Goal: Check status: Check status

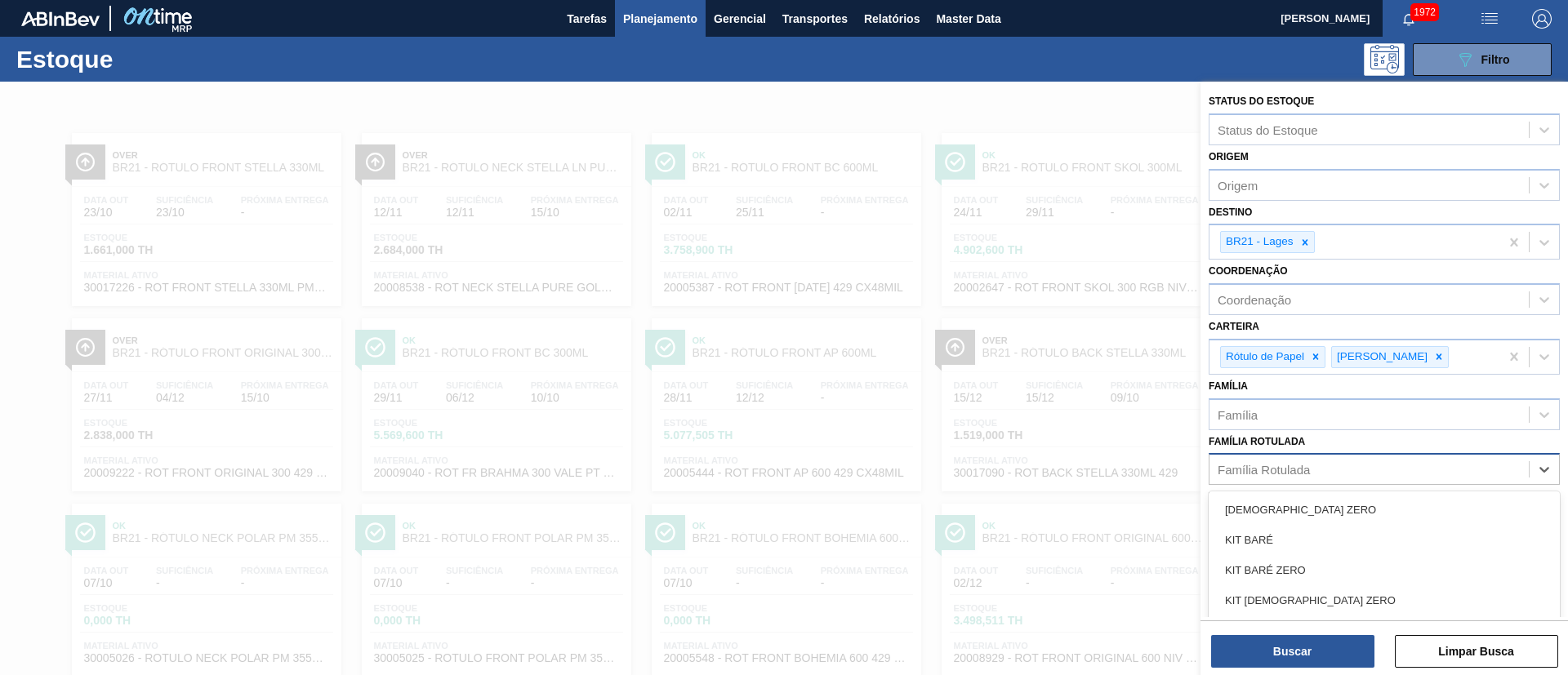
click at [1336, 470] on div "Família Rotulada" at bounding box center [1368, 470] width 319 height 23
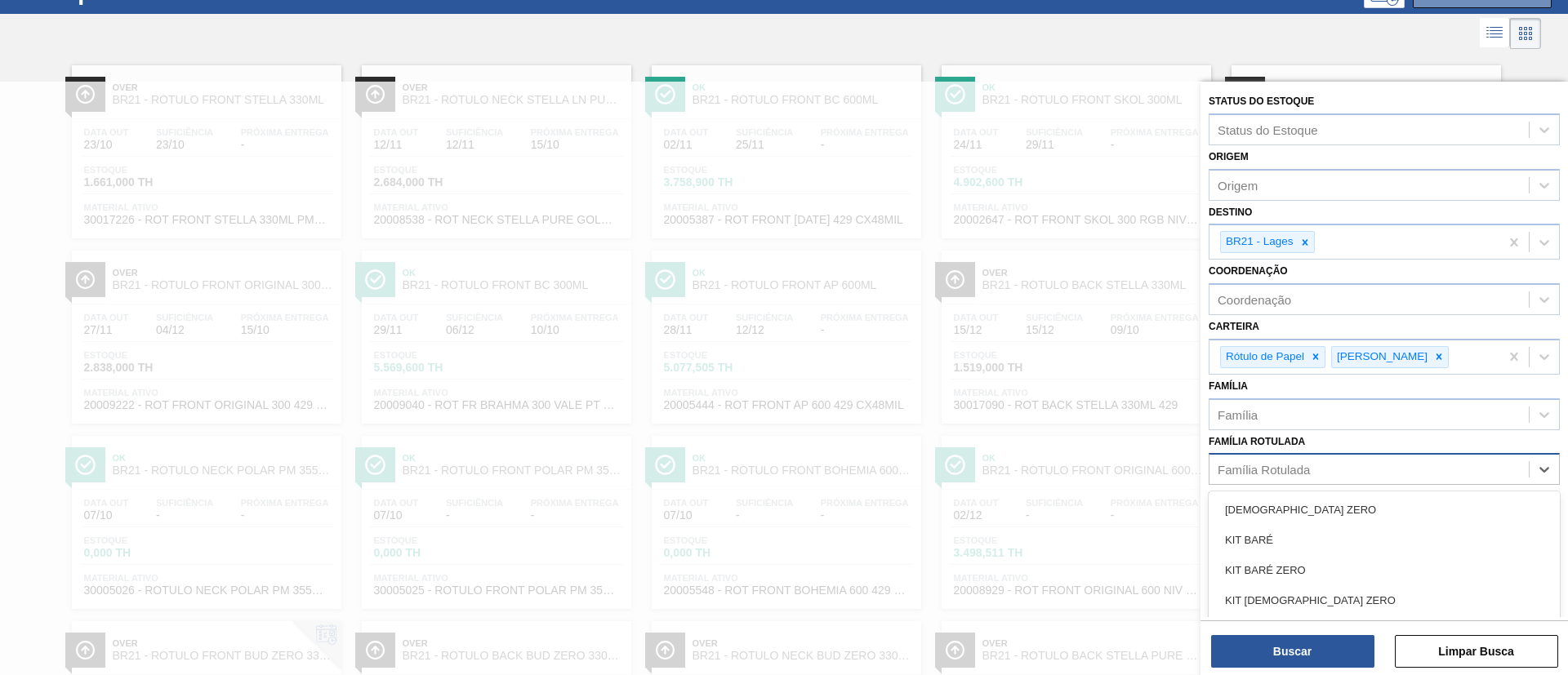
paste Rotulada "RÓTULO FRONT BC 300ML"
type Rotulada "RÓTULO FRONT BC 300ML"
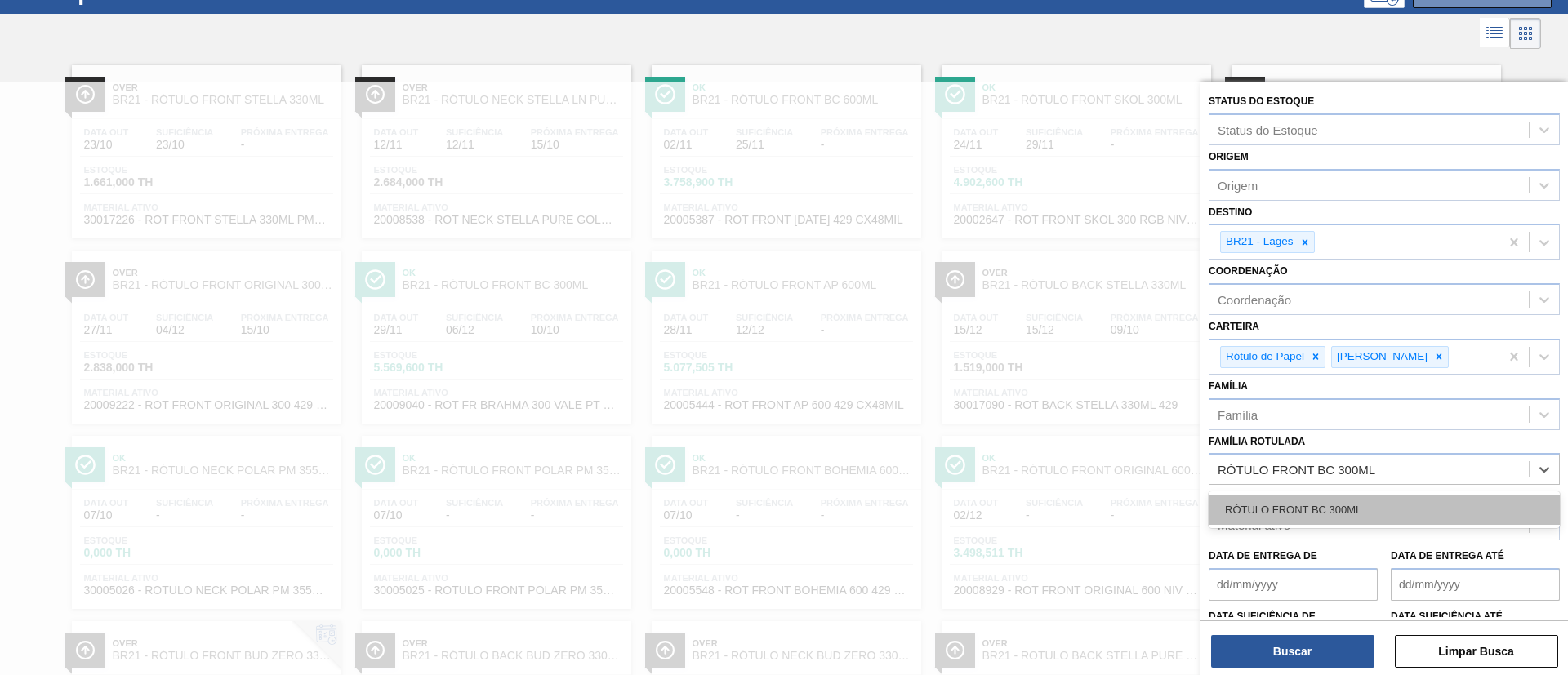
click at [1320, 496] on div "RÓTULO FRONT BC 300ML" at bounding box center [1384, 510] width 351 height 31
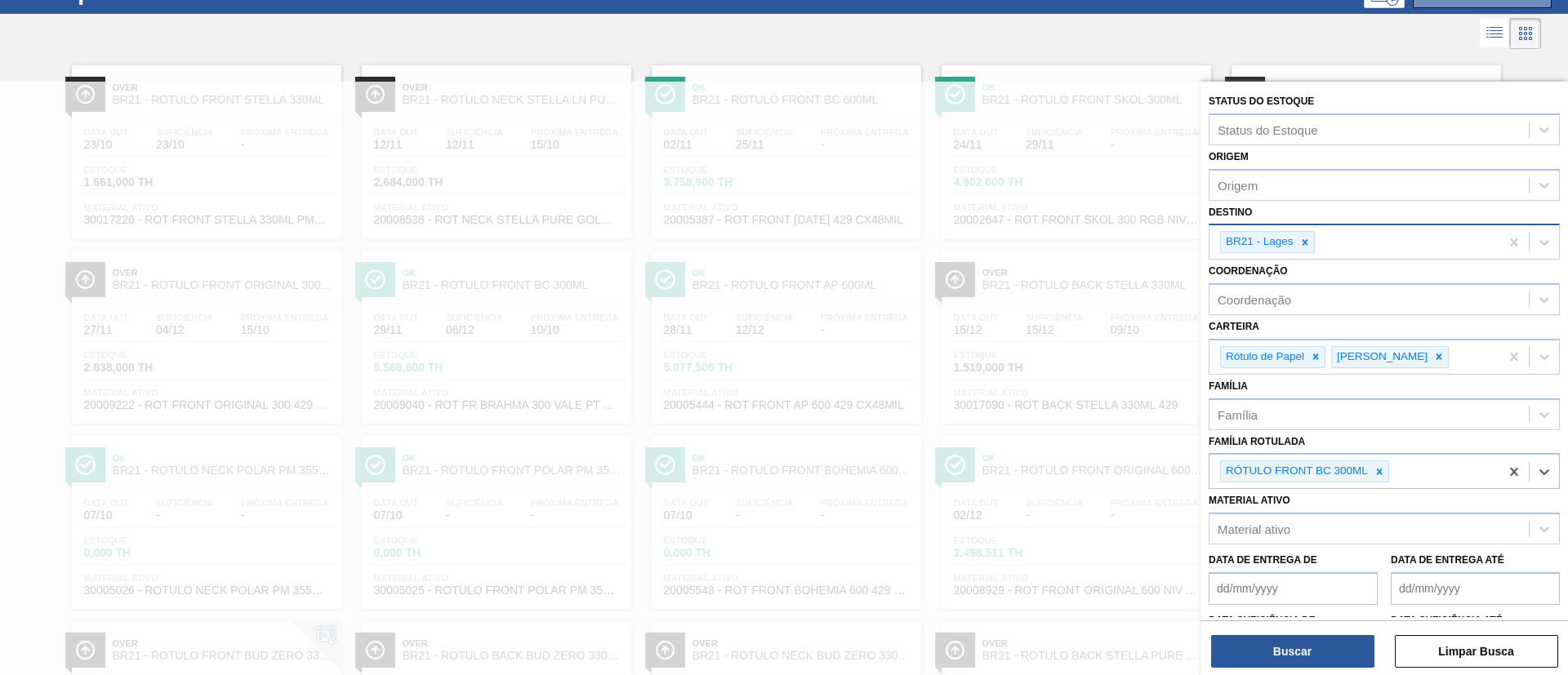
click at [1293, 233] on div "BR21 - Lages" at bounding box center [1258, 242] width 75 height 20
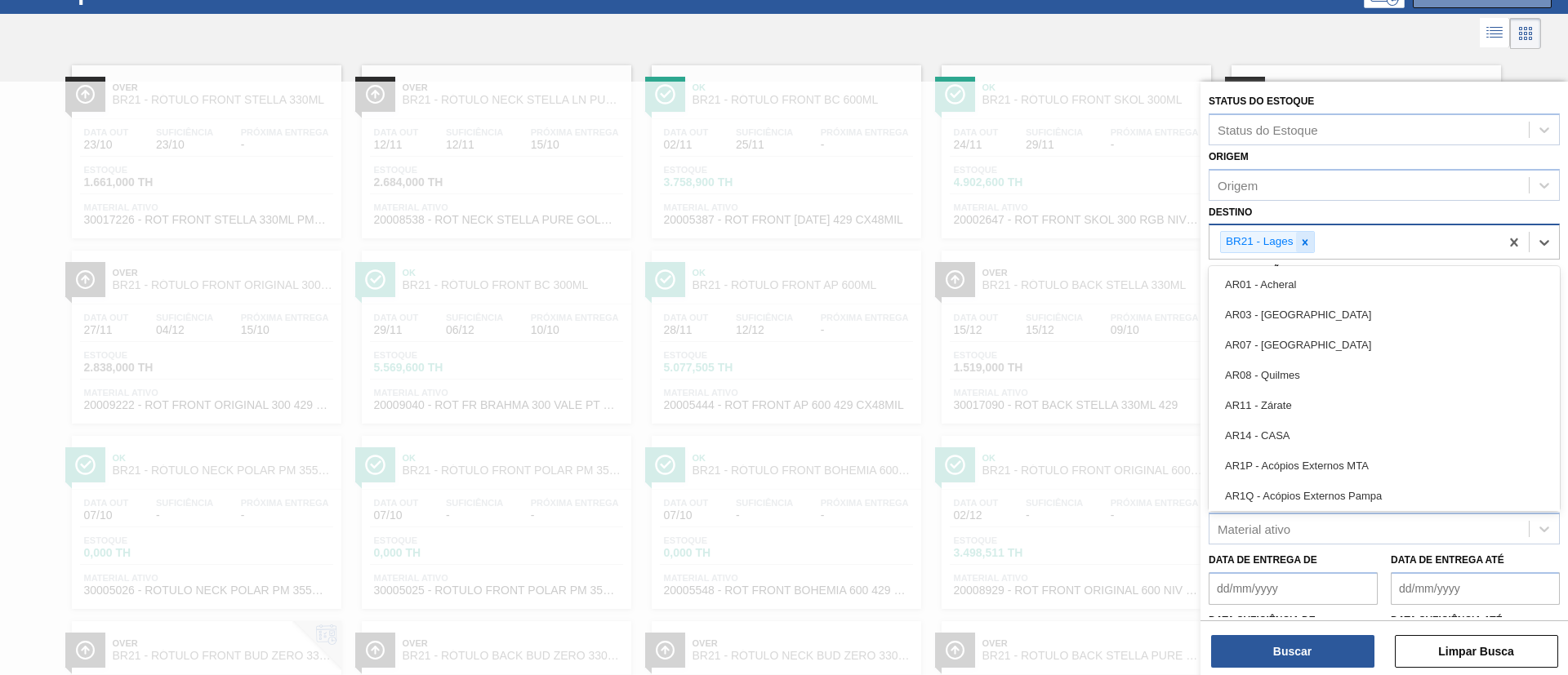
click at [1311, 243] on div at bounding box center [1304, 242] width 18 height 20
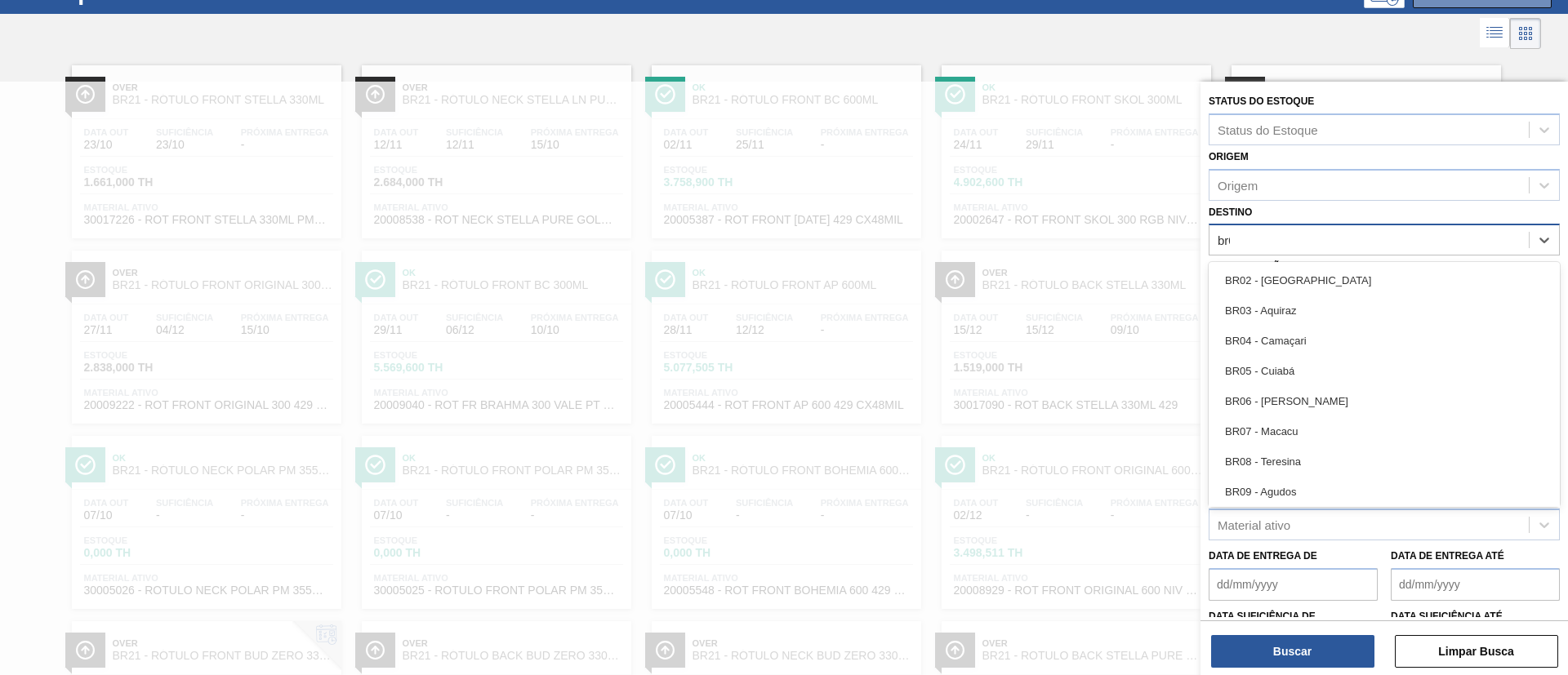
type input "br02"
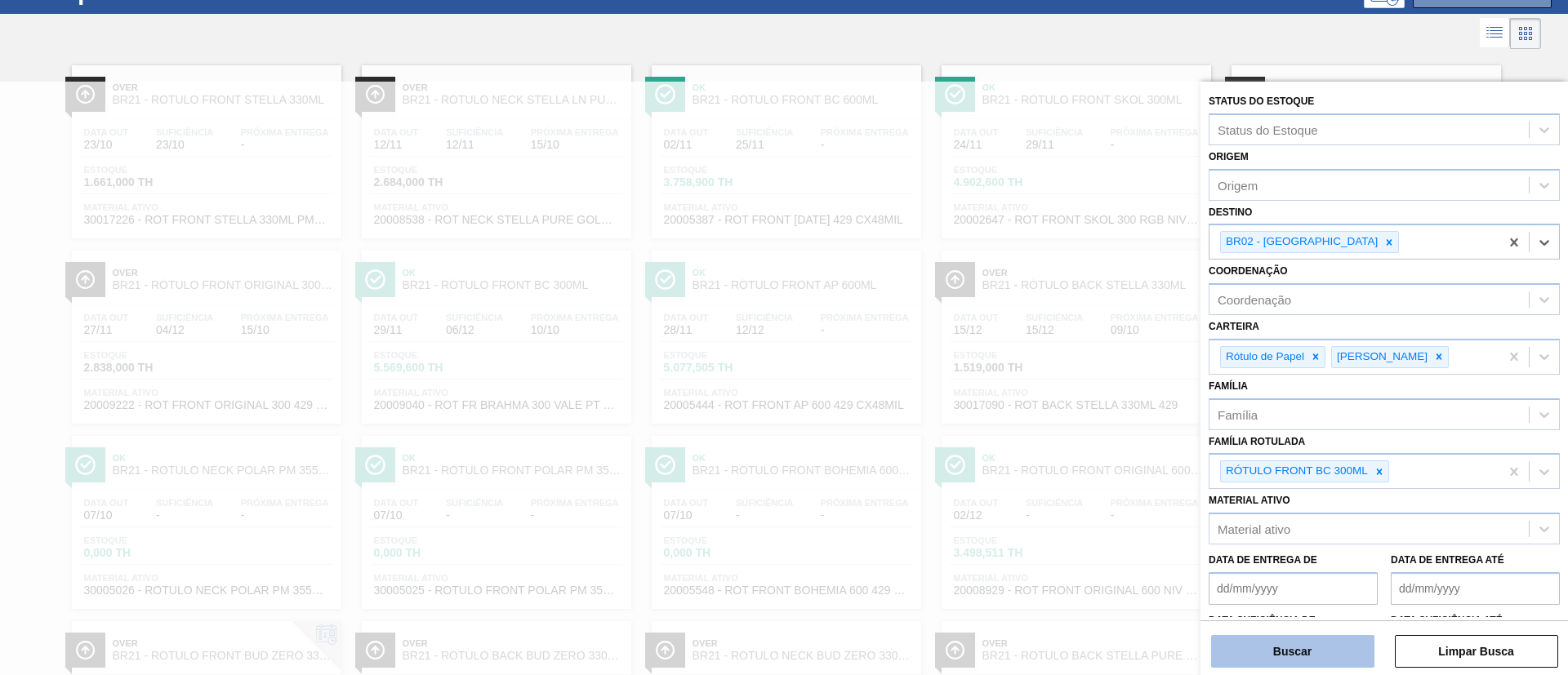
click at [1258, 655] on button "Buscar" at bounding box center [1293, 651] width 164 height 33
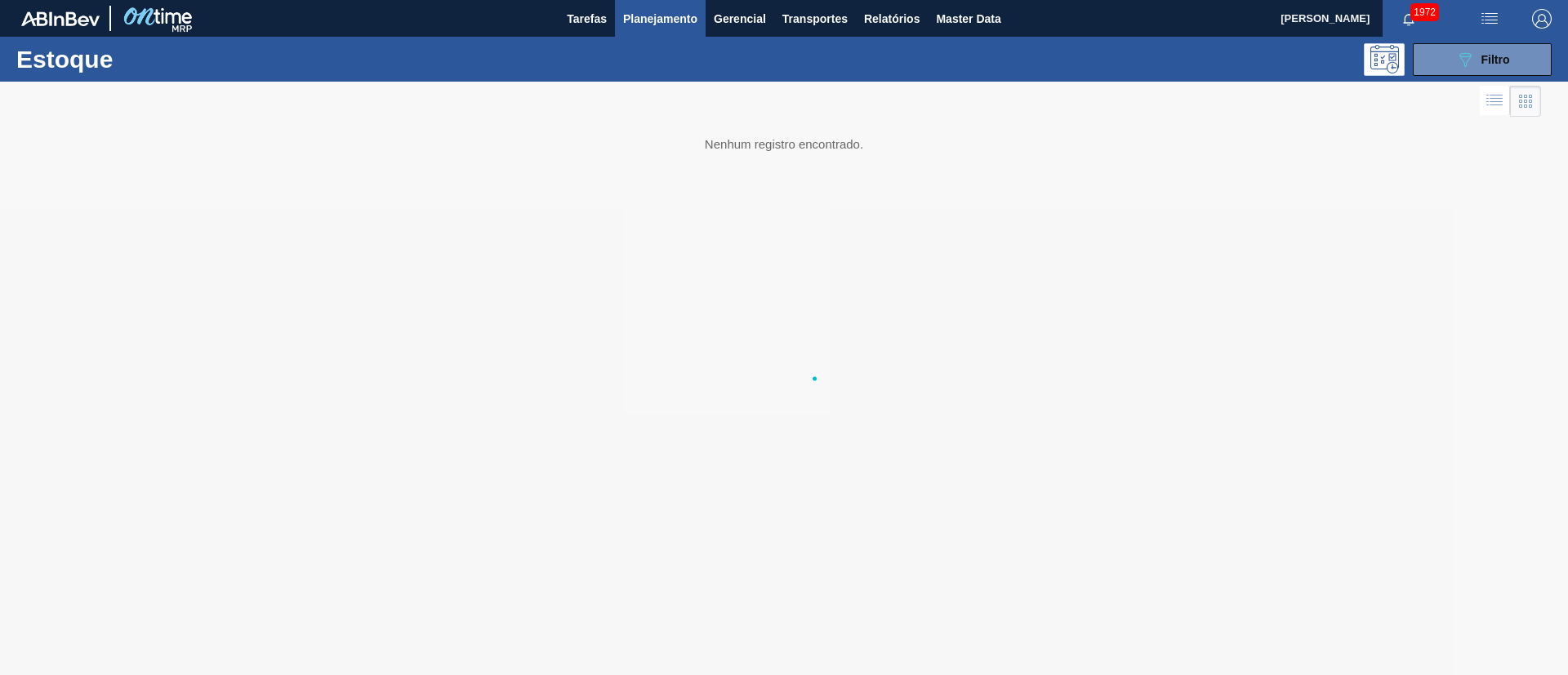
scroll to position [0, 0]
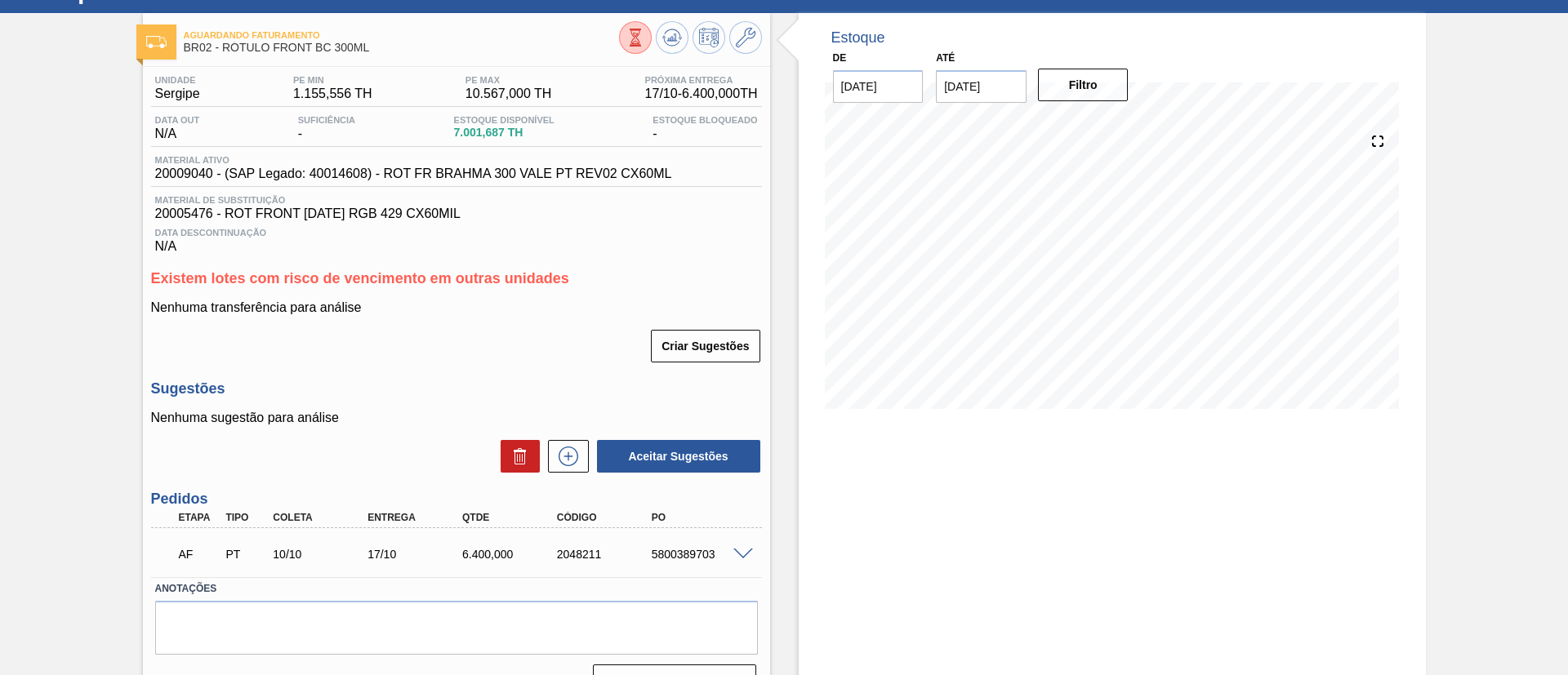
scroll to position [104, 0]
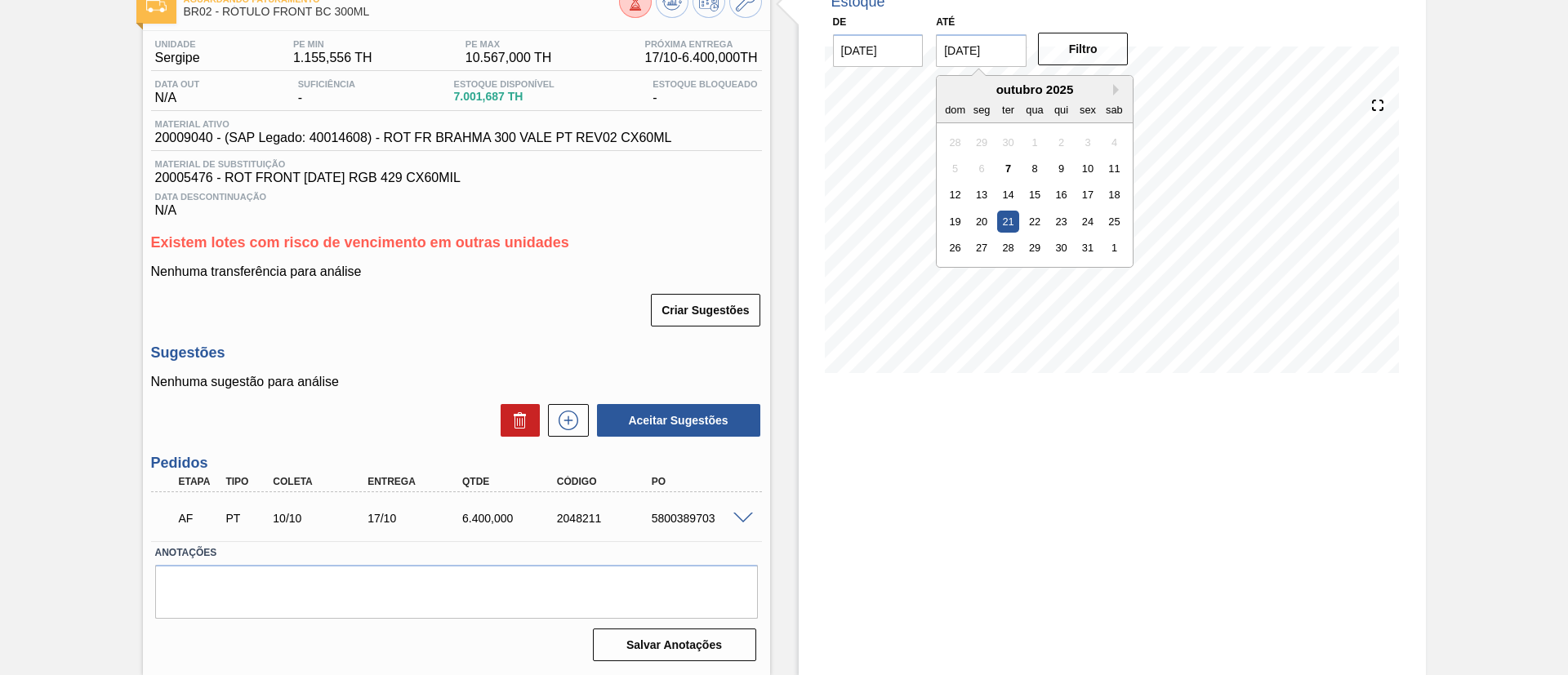
click at [975, 63] on input "[DATE]" at bounding box center [982, 50] width 91 height 33
click at [1113, 255] on div "1" at bounding box center [1114, 248] width 22 height 22
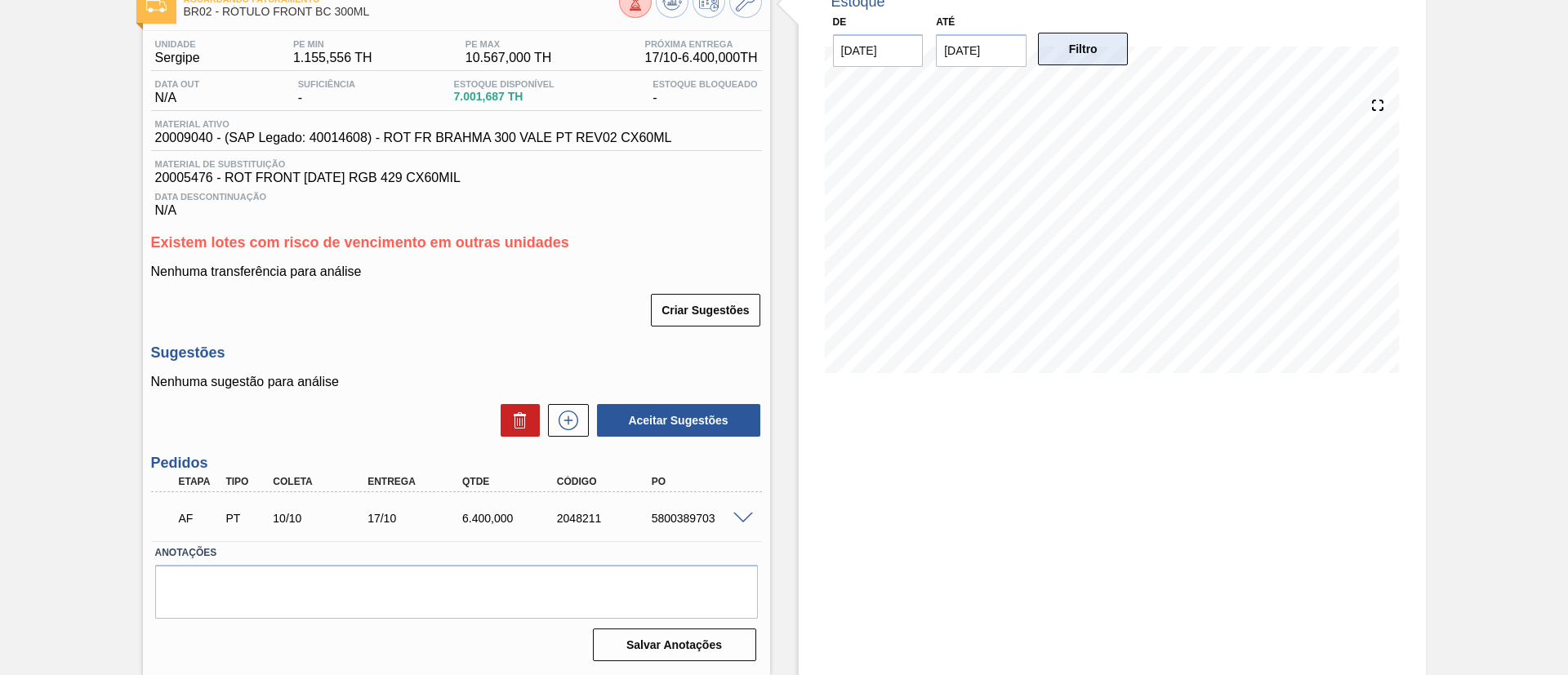
click at [1079, 48] on button "Filtro" at bounding box center [1084, 48] width 91 height 33
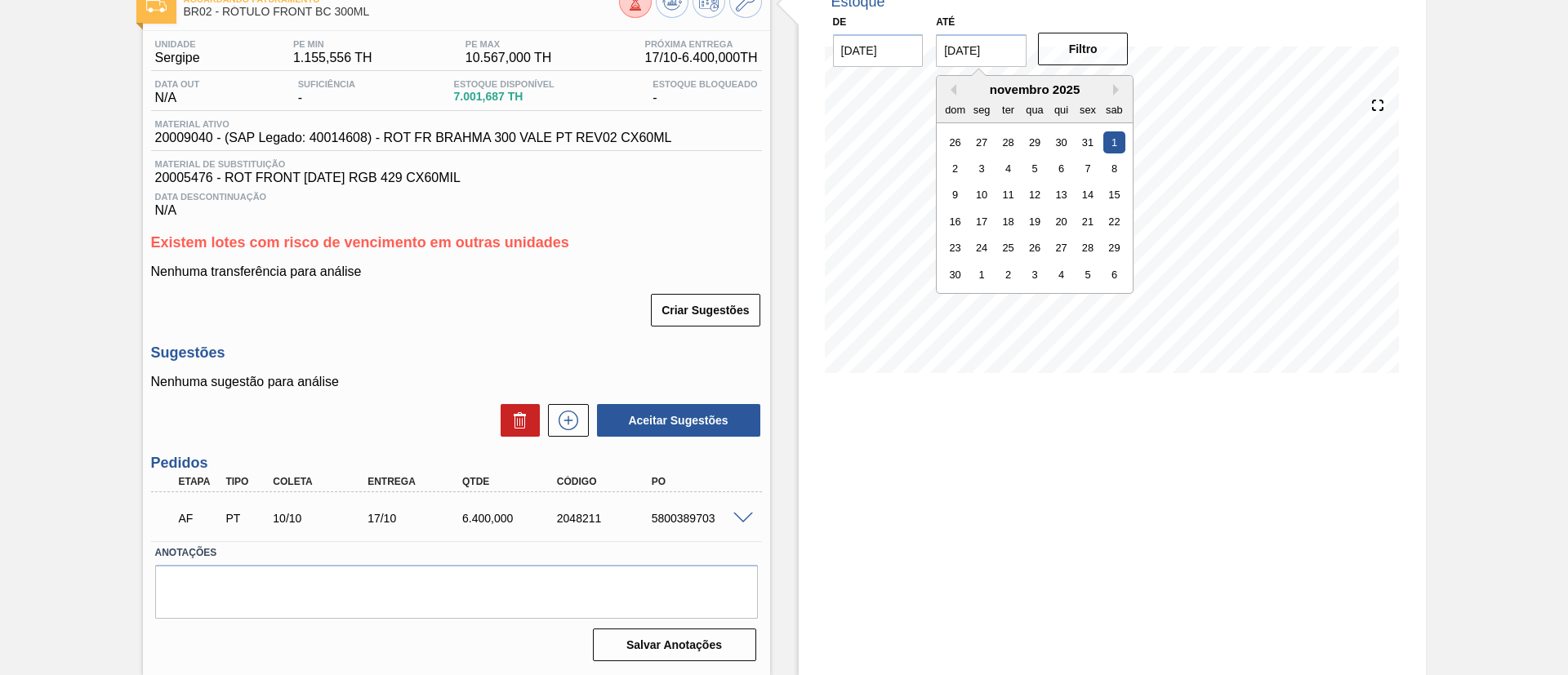
click at [995, 60] on input "[DATE]" at bounding box center [982, 50] width 91 height 33
click at [1113, 192] on div "15" at bounding box center [1114, 195] width 22 height 22
type input "[DATE]"
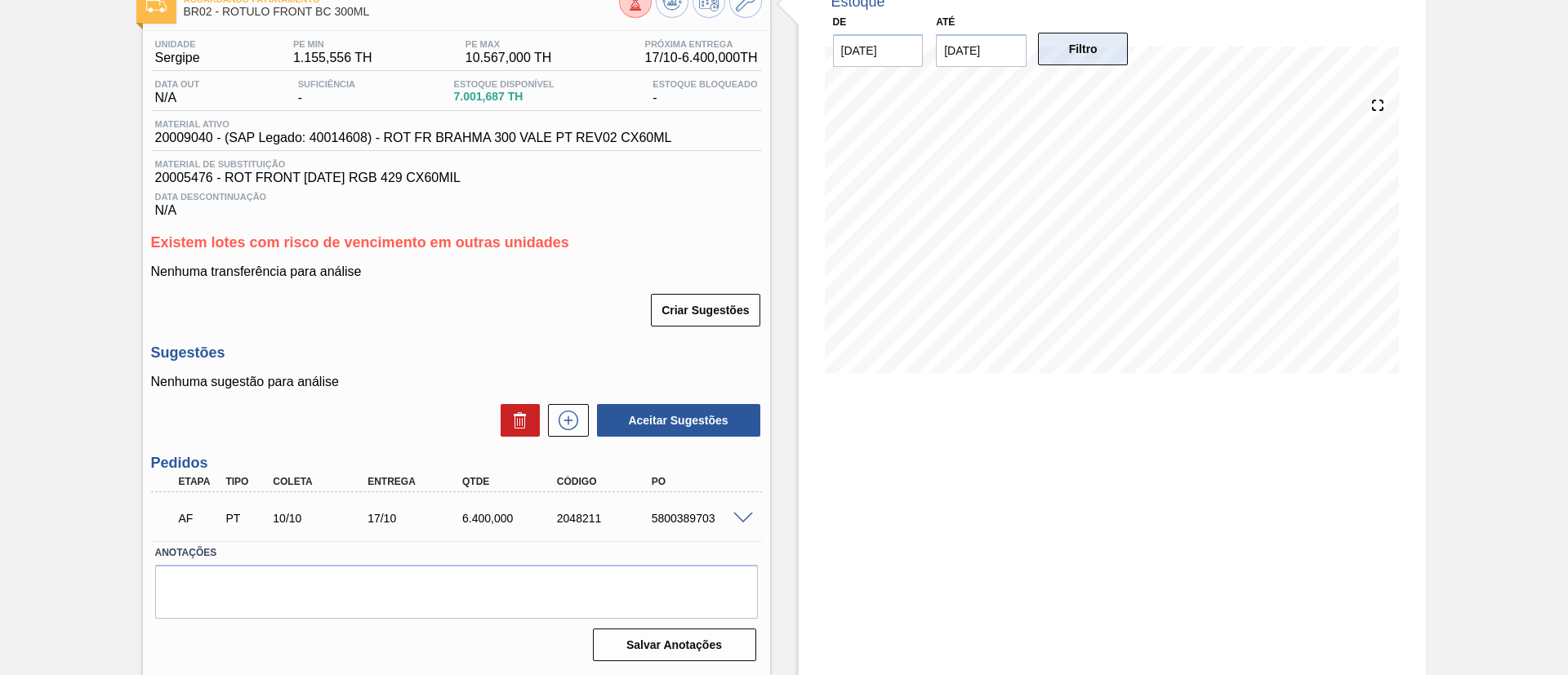
click at [1085, 59] on button "Filtro" at bounding box center [1084, 48] width 91 height 33
